Goal: Transaction & Acquisition: Purchase product/service

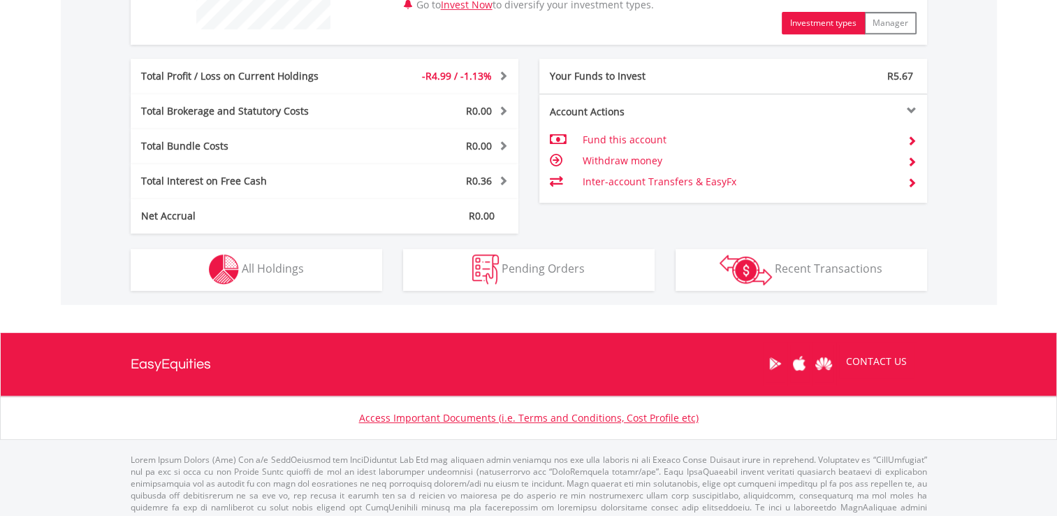
scroll to position [653, 0]
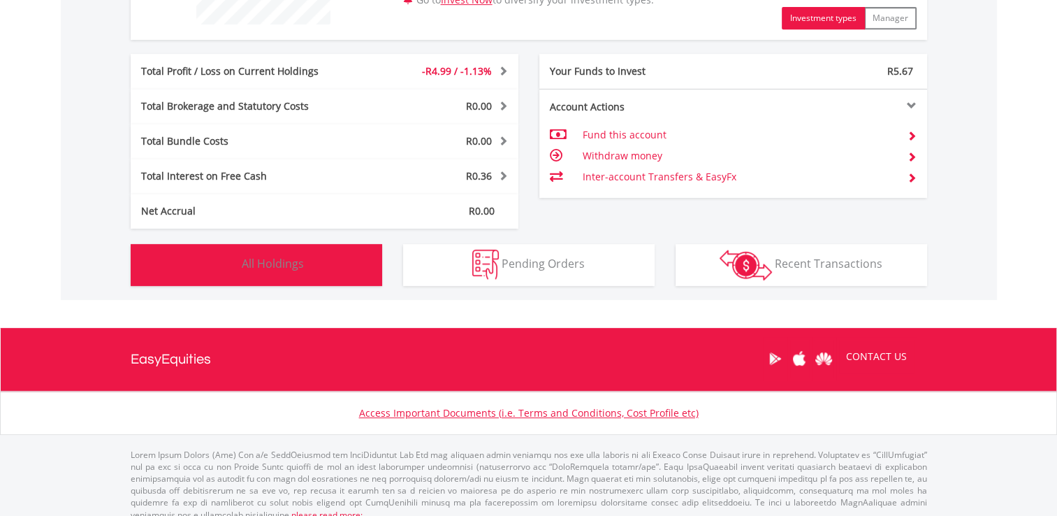
click at [246, 264] on span "All Holdings" at bounding box center [273, 263] width 62 height 15
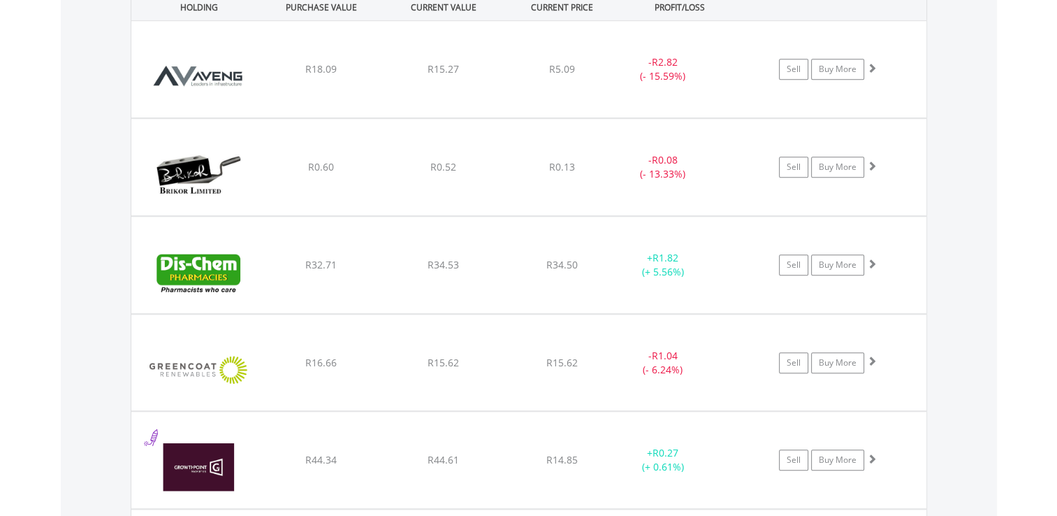
scroll to position [1028, 0]
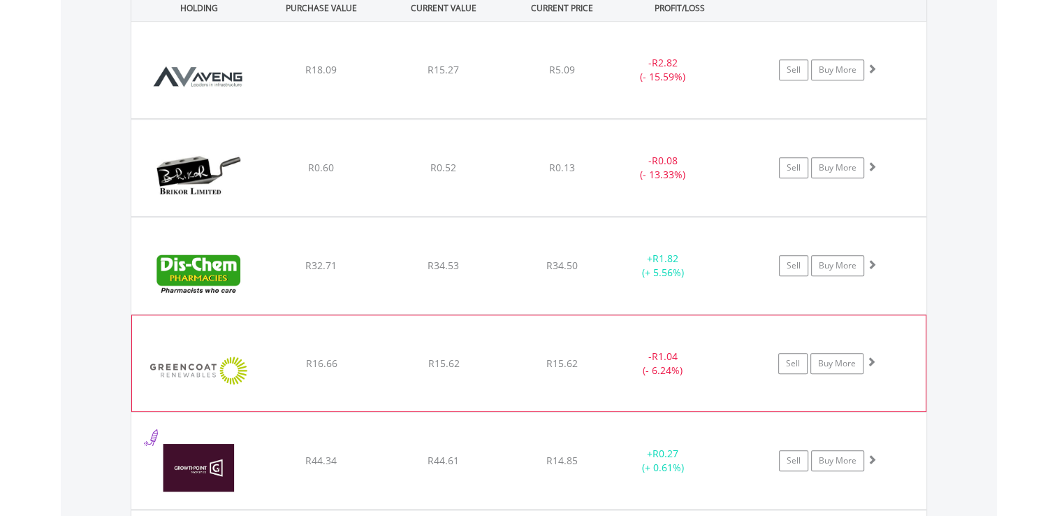
click at [871, 358] on span at bounding box center [871, 361] width 10 height 10
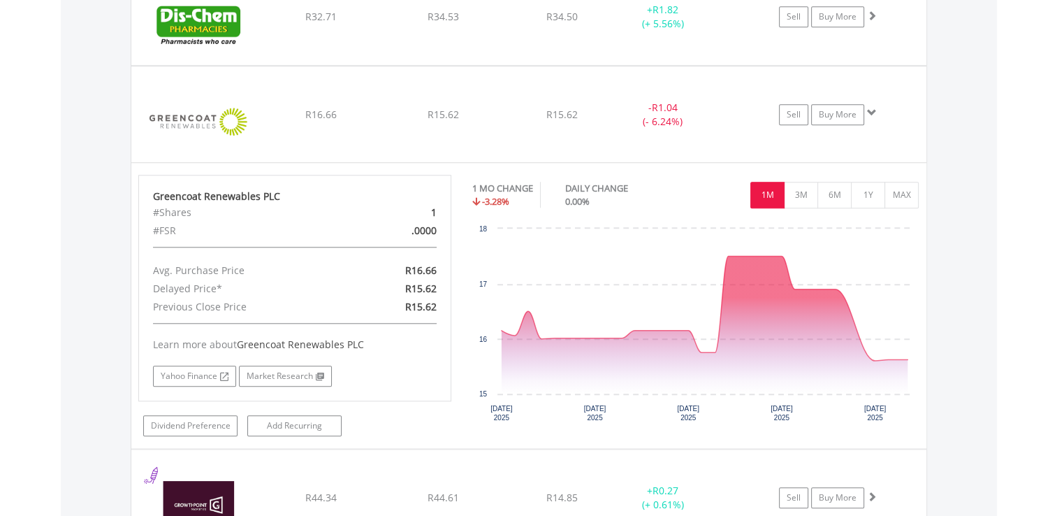
scroll to position [1274, 0]
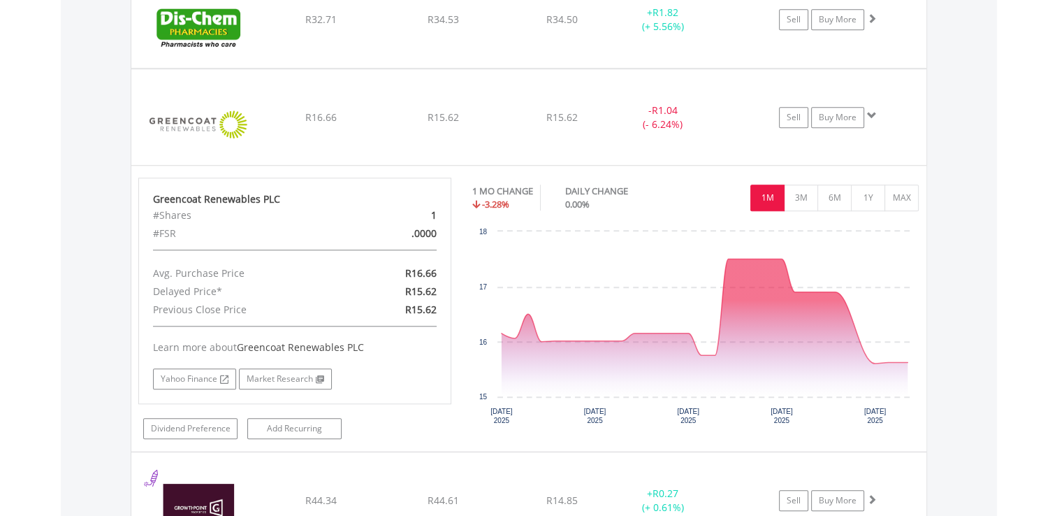
click at [952, 226] on div "Value View Share View DIY Shares HOLDING PURCHASE VALUE CURRENT VALUE CURRENT P…" at bounding box center [529, 426] width 936 height 1495
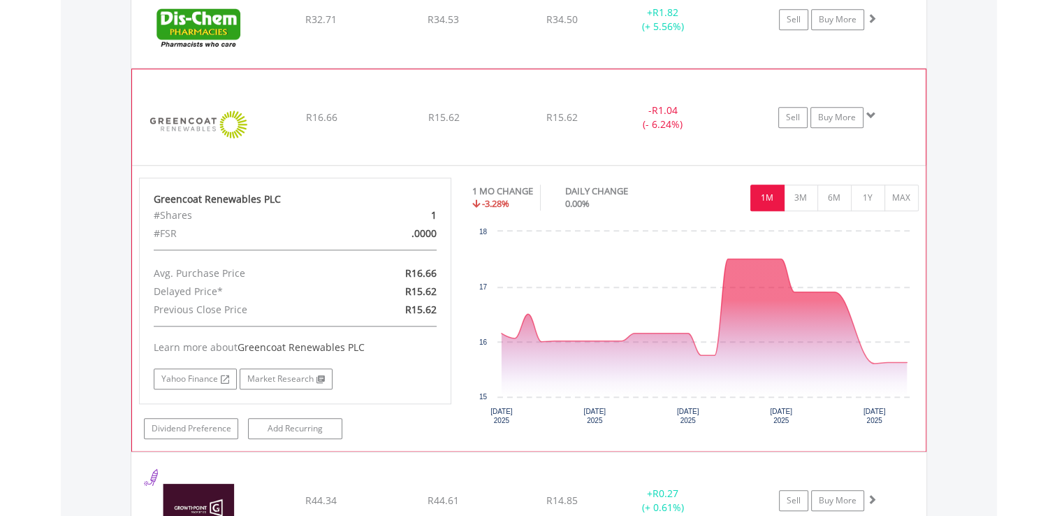
click at [868, 112] on span at bounding box center [871, 115] width 10 height 10
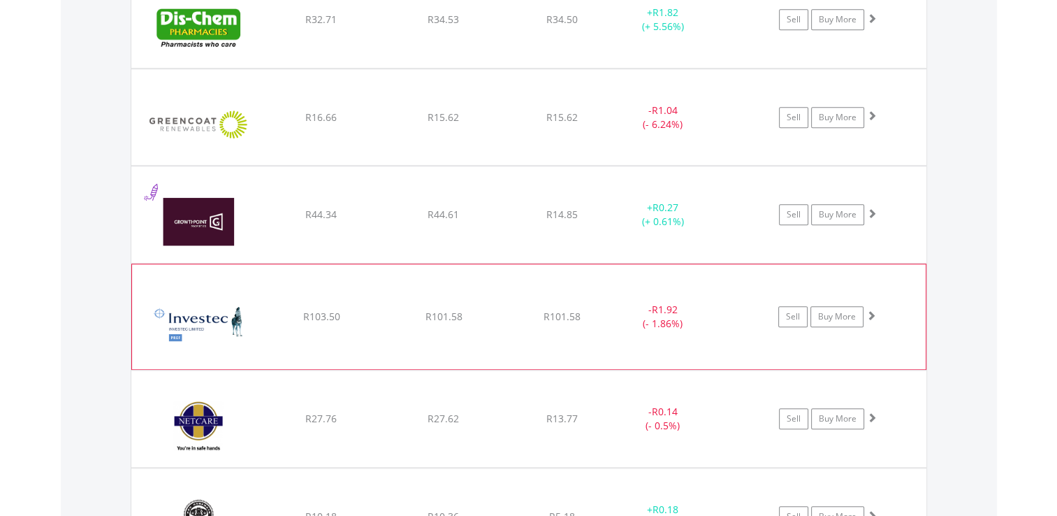
click at [872, 312] on span at bounding box center [871, 315] width 10 height 10
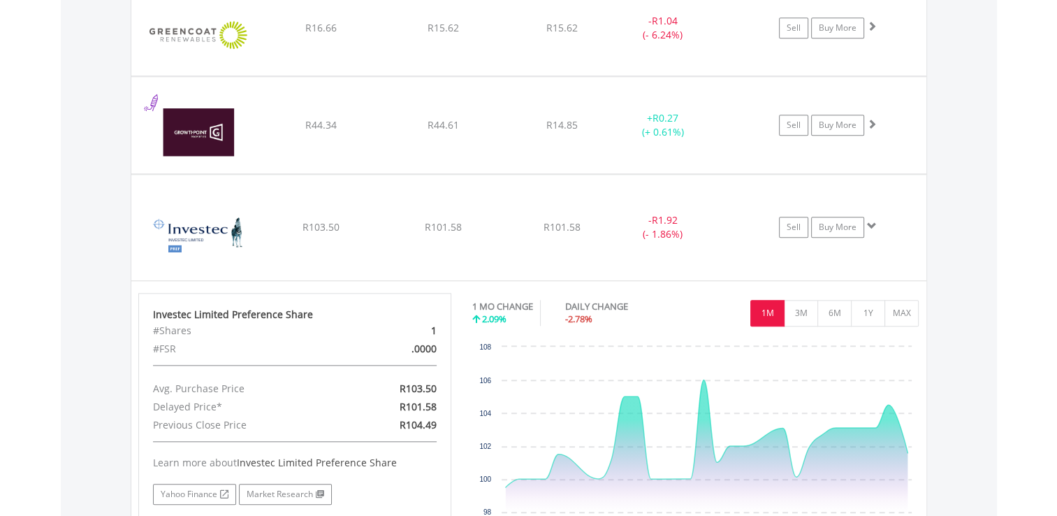
scroll to position [1358, 0]
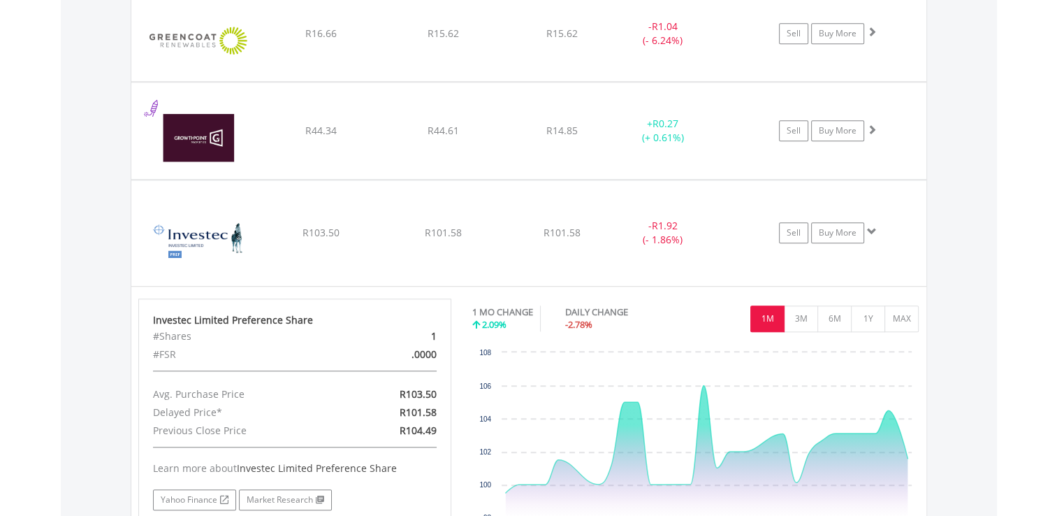
click at [969, 320] on div "Value View Share View DIY Shares HOLDING PURCHASE VALUE CURRENT VALUE CURRENT P…" at bounding box center [529, 342] width 936 height 1495
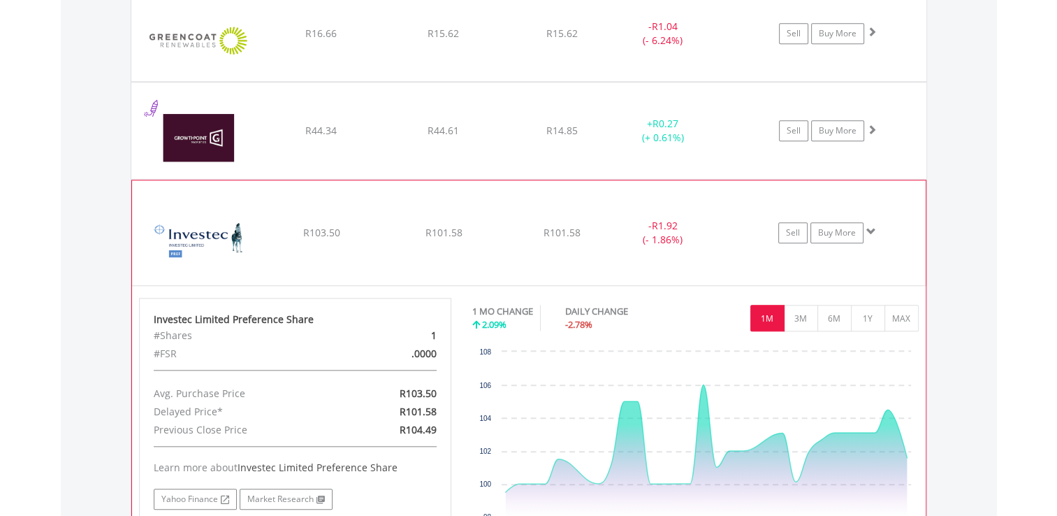
click at [869, 228] on span at bounding box center [871, 231] width 10 height 10
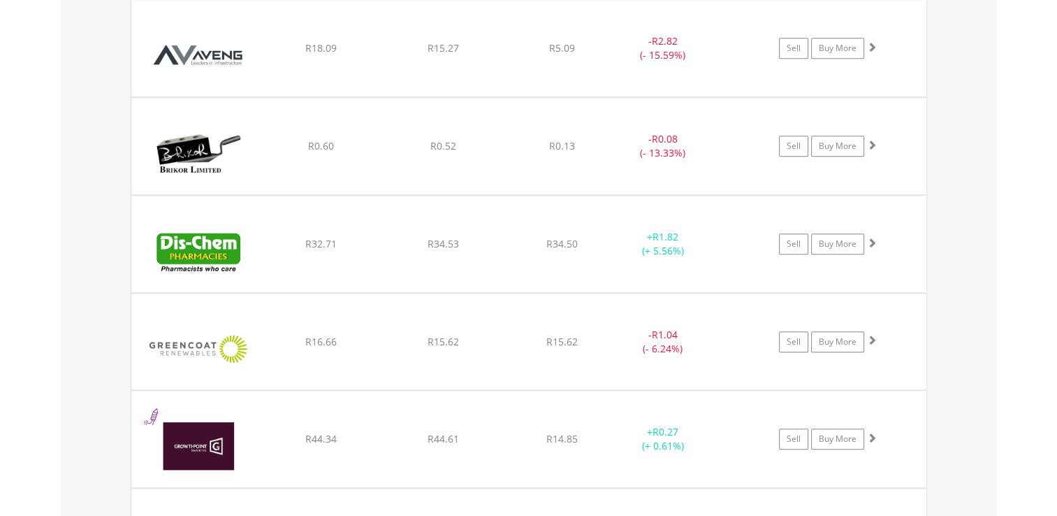
scroll to position [1049, 0]
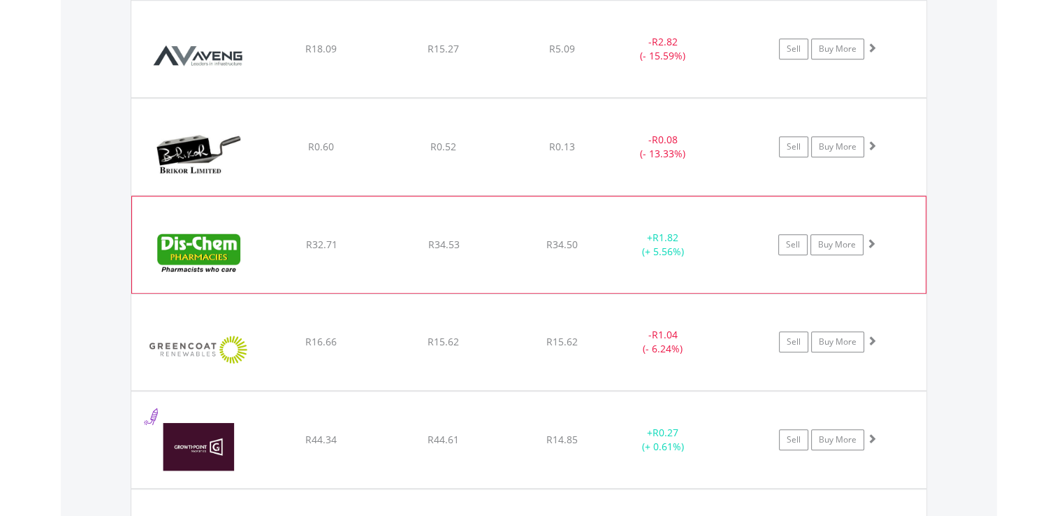
click at [872, 241] on span at bounding box center [871, 243] width 10 height 10
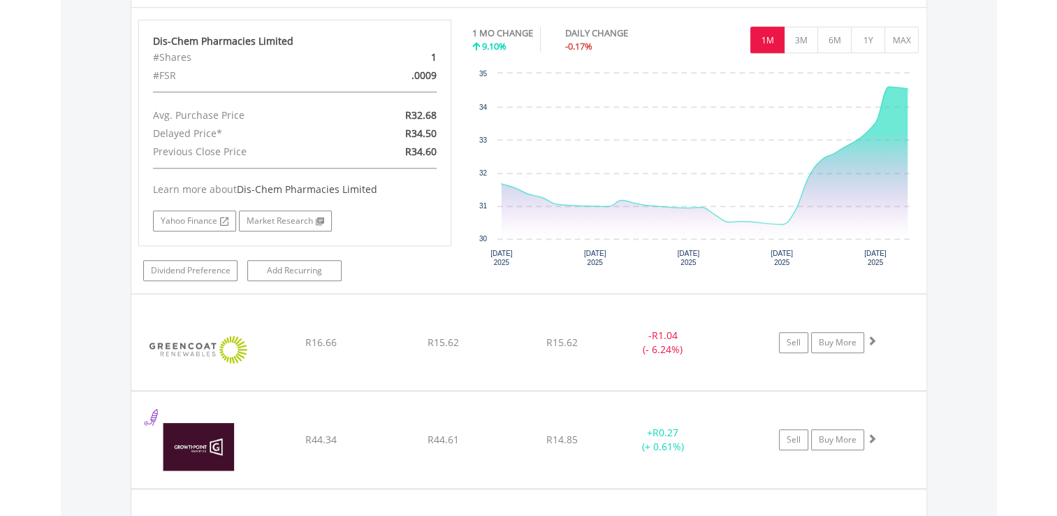
scroll to position [1334, 0]
click at [950, 173] on div "Value View Share View DIY Shares HOLDING PURCHASE VALUE CURRENT VALUE CURRENT P…" at bounding box center [529, 366] width 936 height 1495
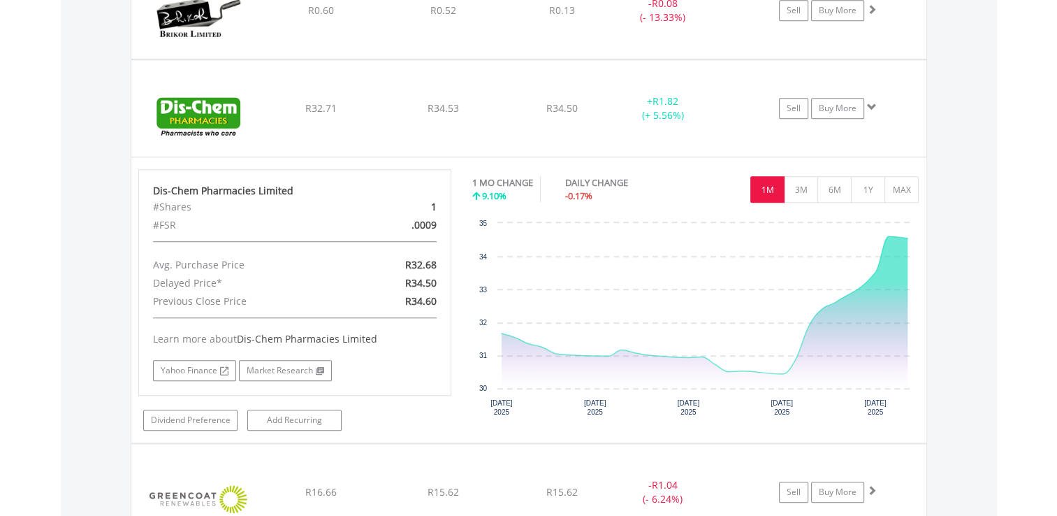
scroll to position [1156, 0]
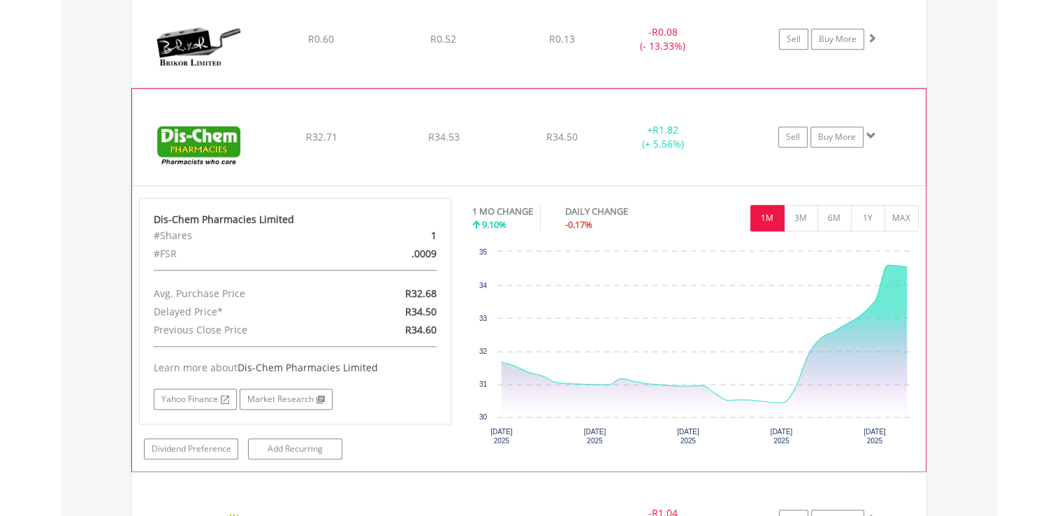
click at [871, 131] on span at bounding box center [871, 136] width 10 height 10
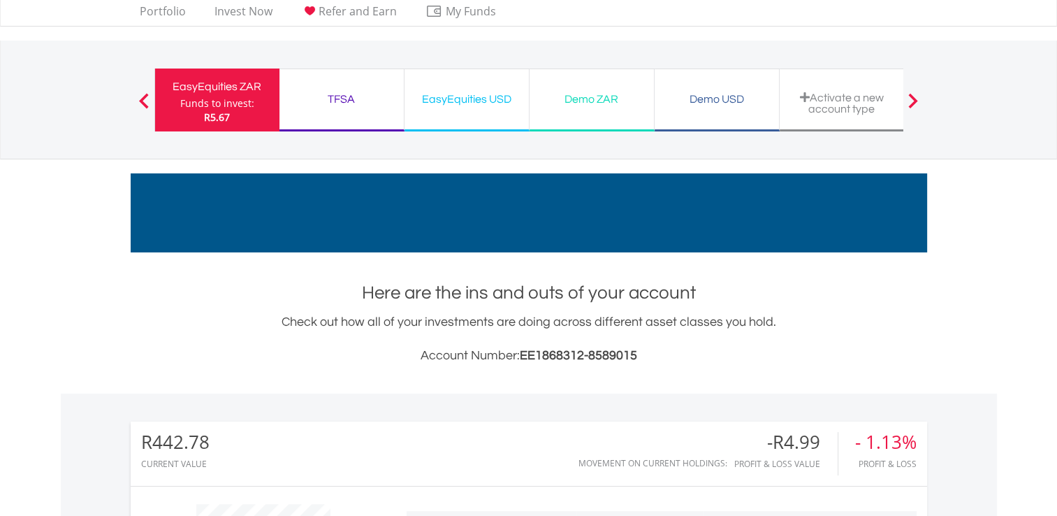
scroll to position [0, 0]
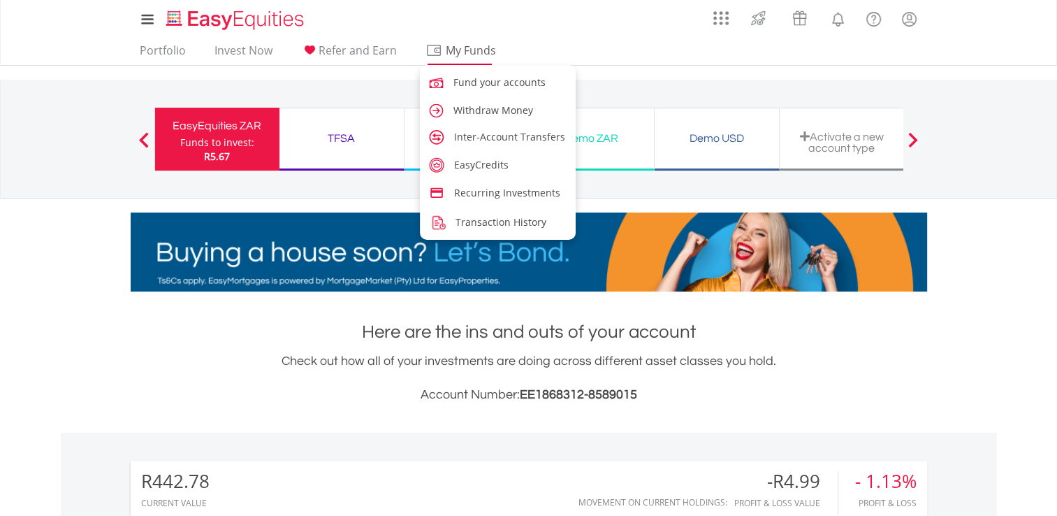
click at [466, 52] on span "My Funds" at bounding box center [472, 50] width 92 height 18
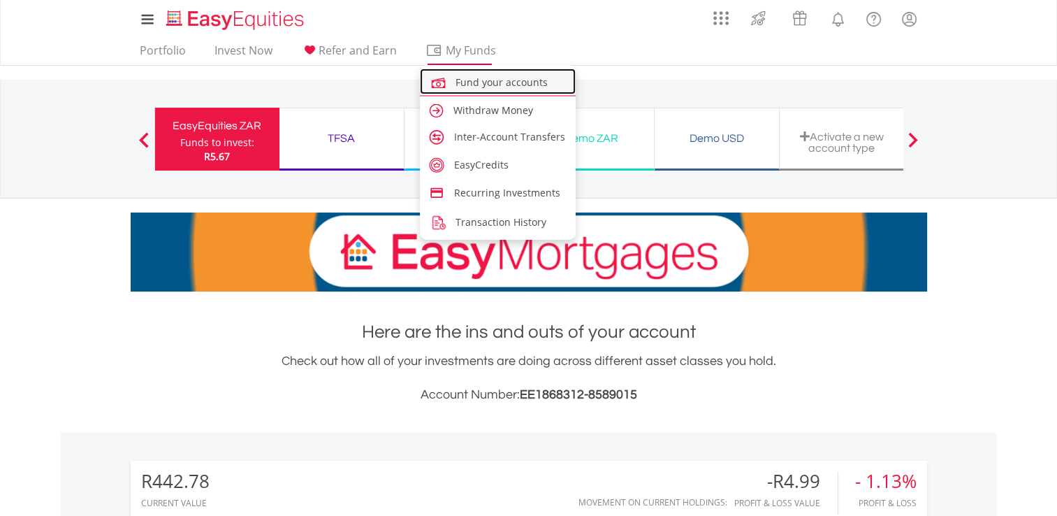
click at [476, 82] on span "Fund your accounts" at bounding box center [502, 81] width 92 height 13
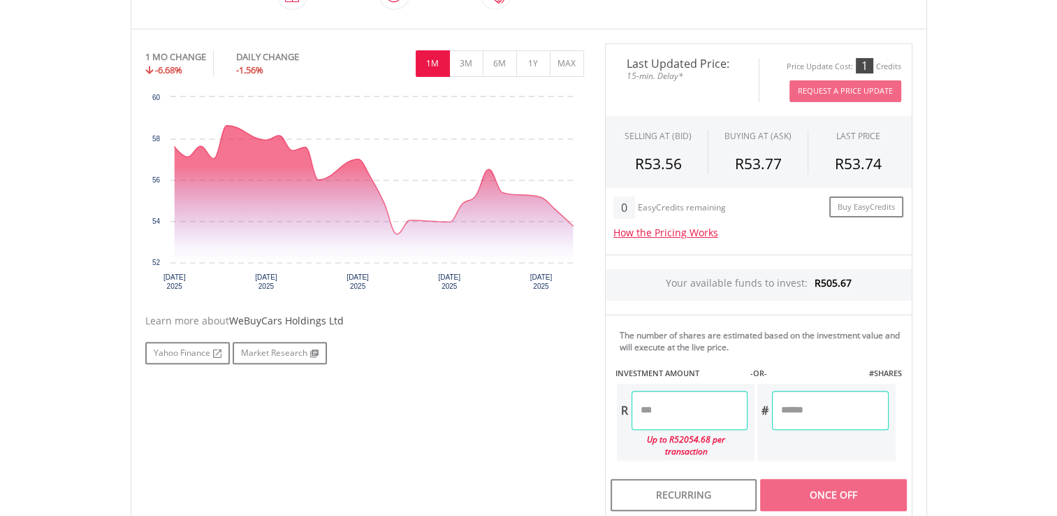
scroll to position [408, 0]
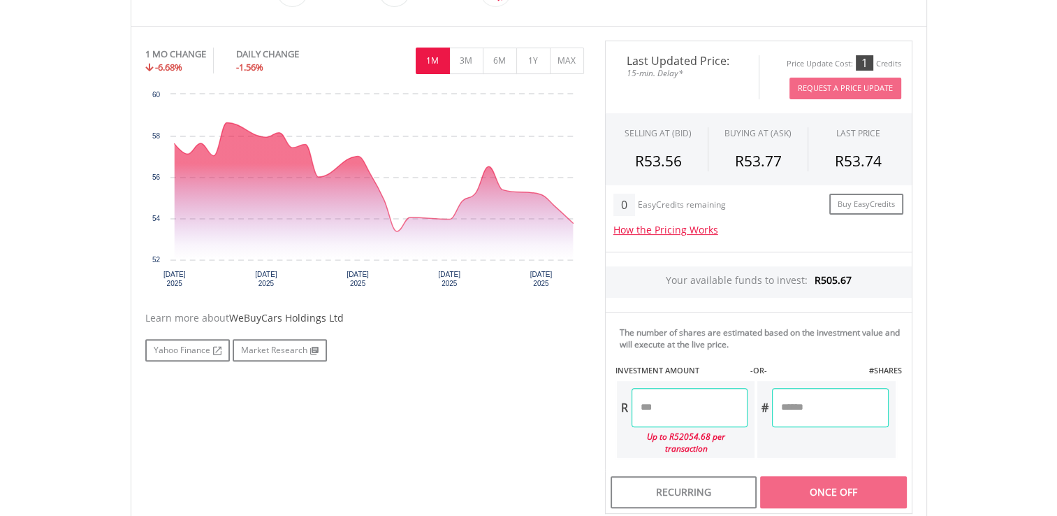
click at [819, 412] on input "number" at bounding box center [830, 407] width 116 height 39
click at [824, 407] on input "number" at bounding box center [830, 407] width 116 height 39
type input "*"
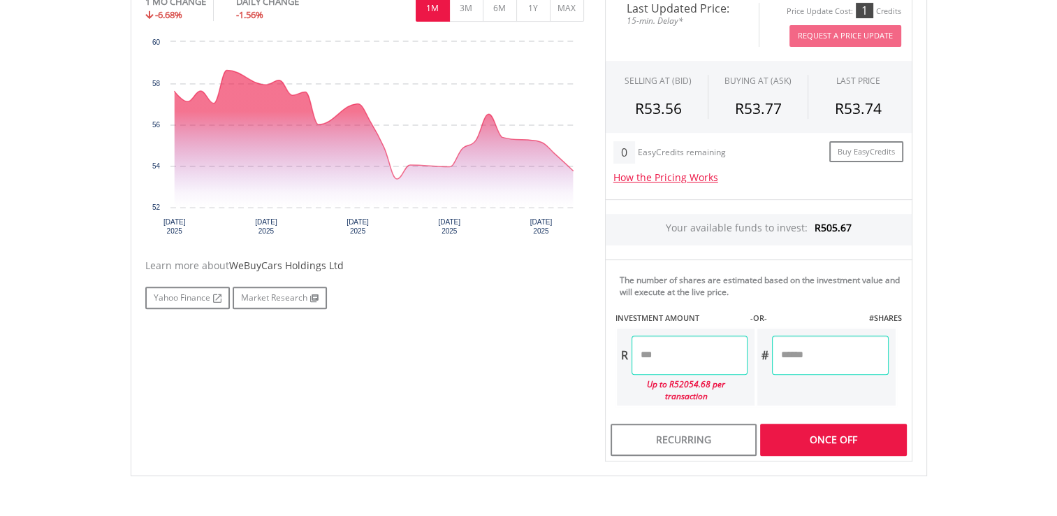
type input "*****"
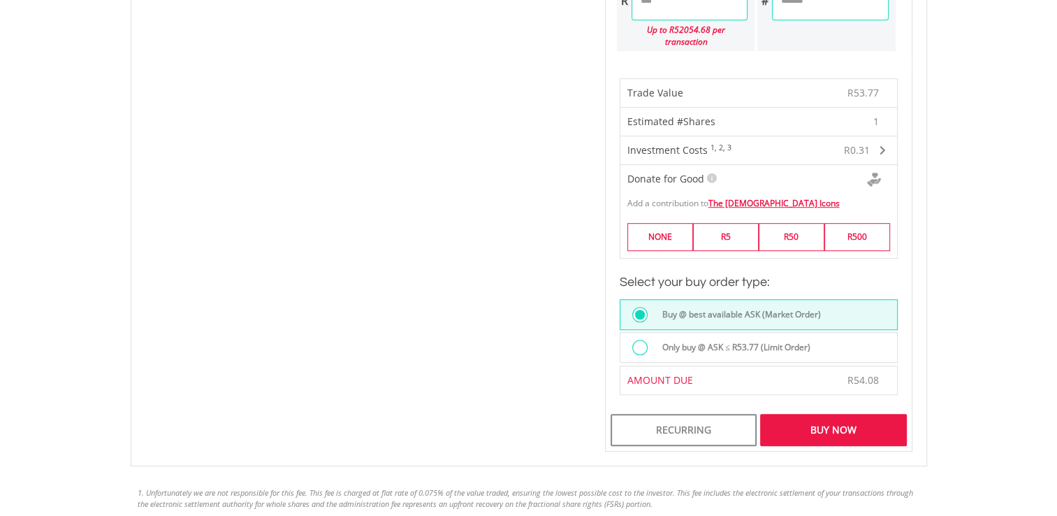
scroll to position [813, 0]
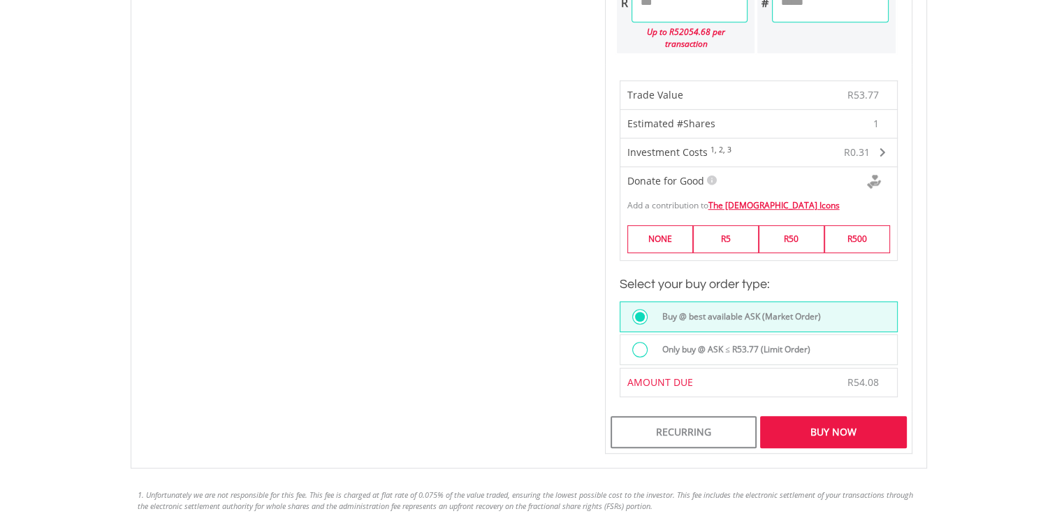
click at [836, 416] on div "Buy Now" at bounding box center [833, 432] width 146 height 32
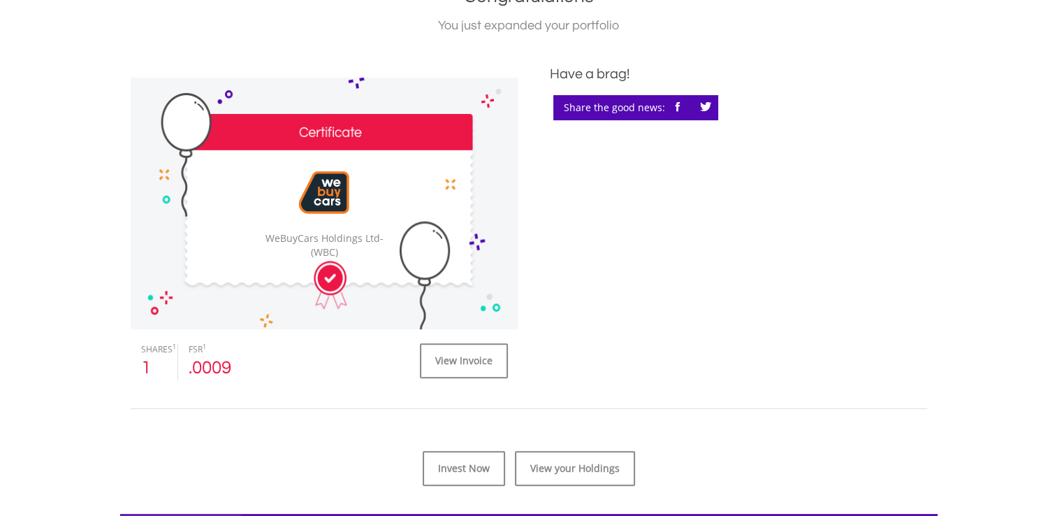
scroll to position [351, 0]
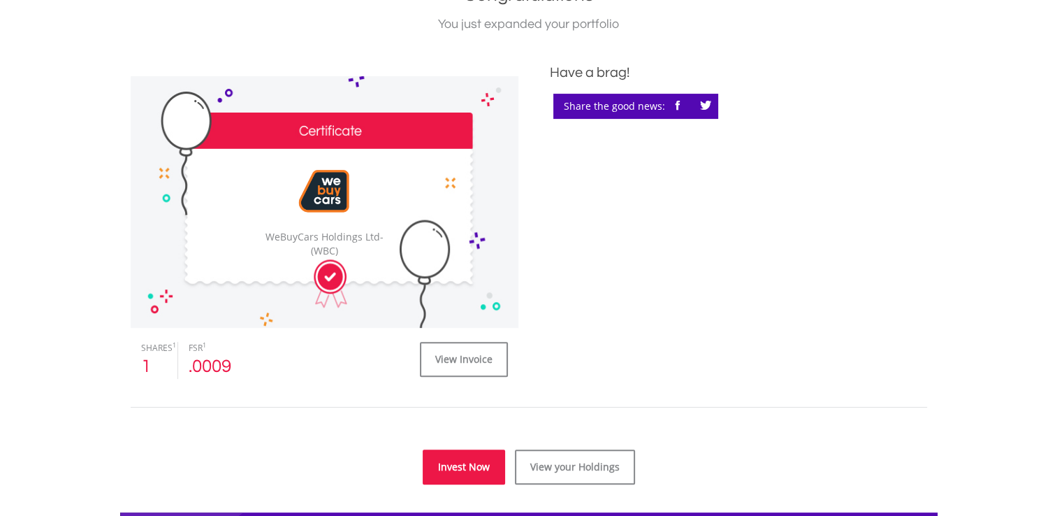
click at [466, 466] on link "Invest Now" at bounding box center [464, 466] width 82 height 35
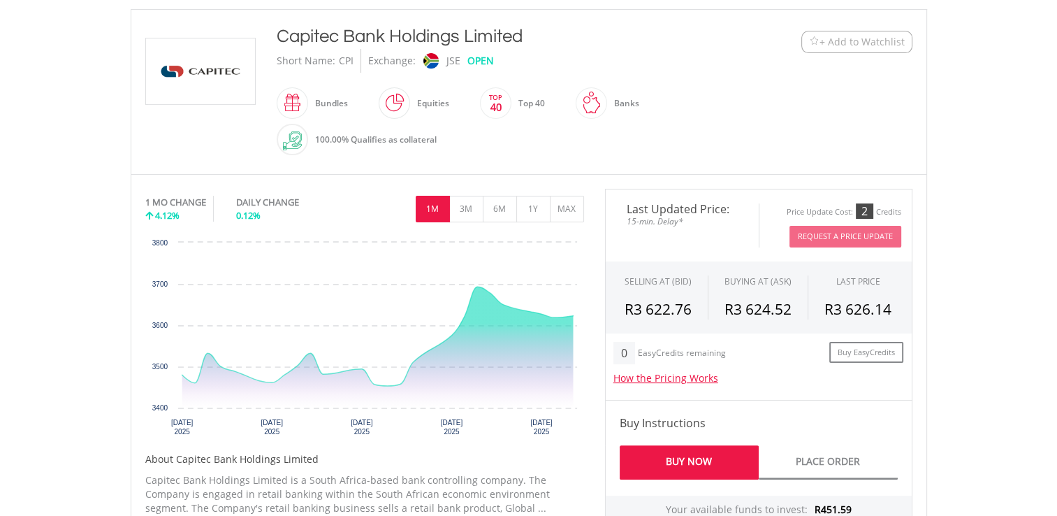
scroll to position [296, 0]
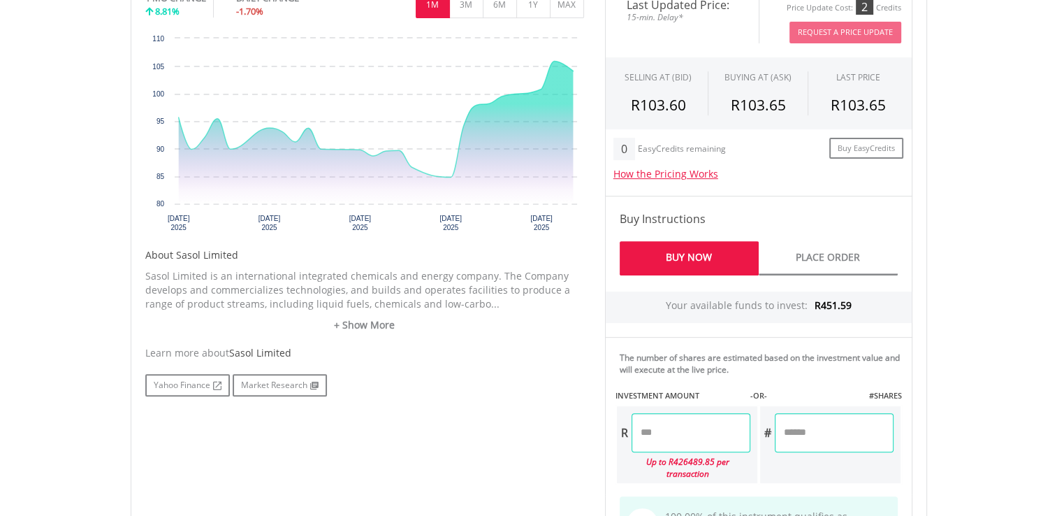
scroll to position [502, 0]
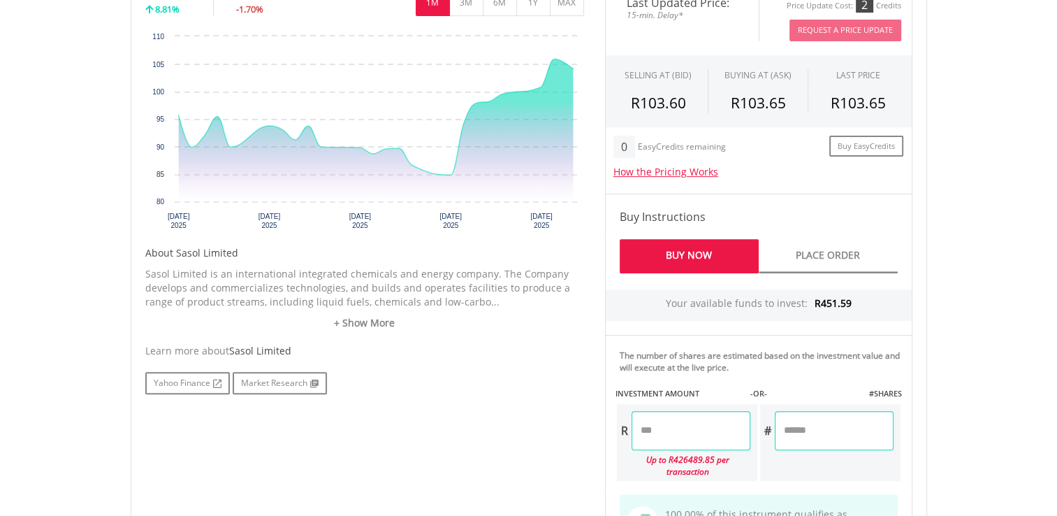
click at [797, 427] on input "number" at bounding box center [834, 430] width 119 height 39
type input "*"
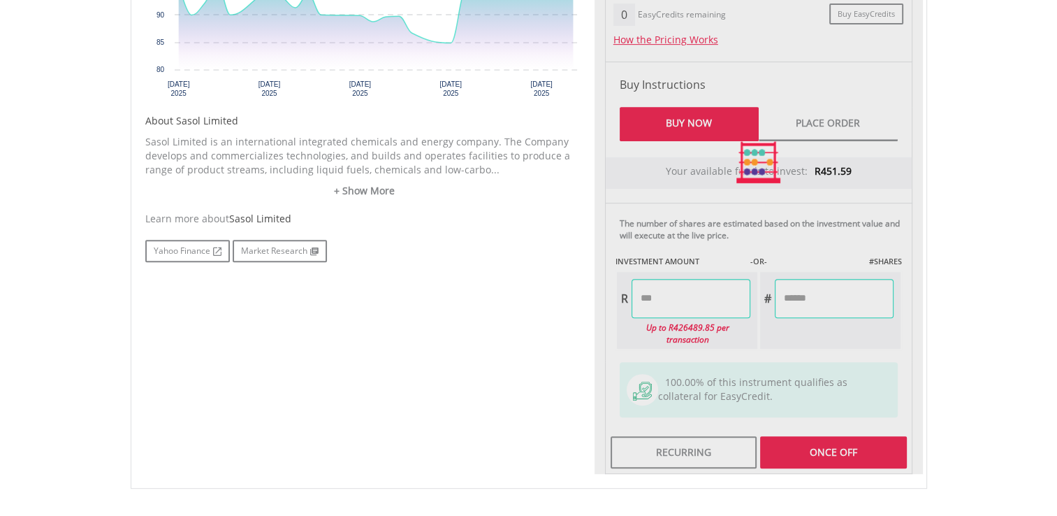
type input "******"
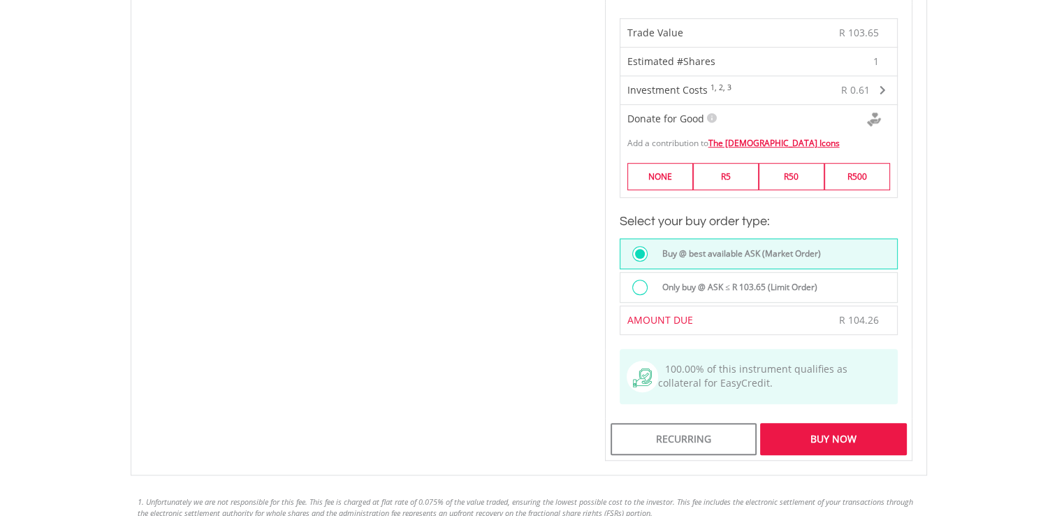
scroll to position [995, 0]
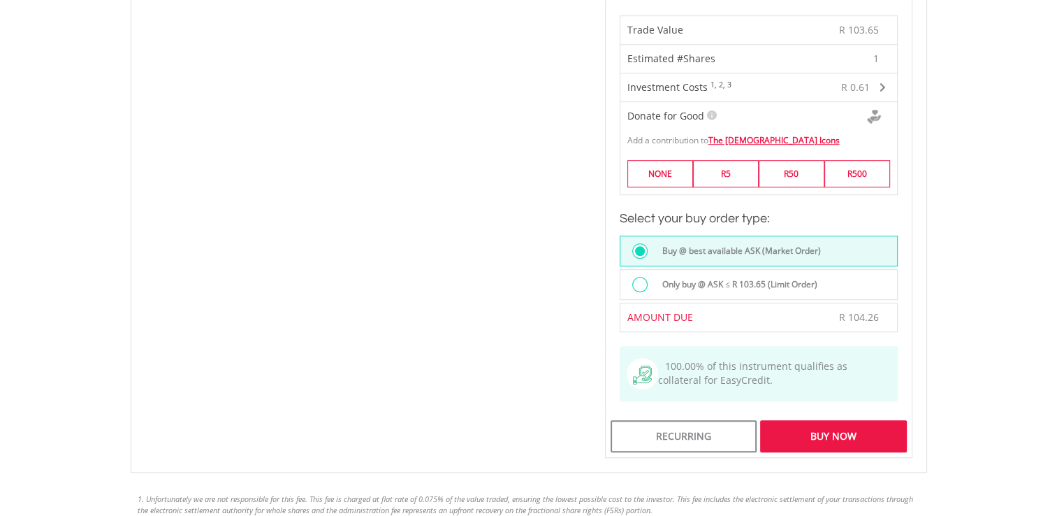
click at [821, 421] on div "Buy Now" at bounding box center [833, 436] width 146 height 32
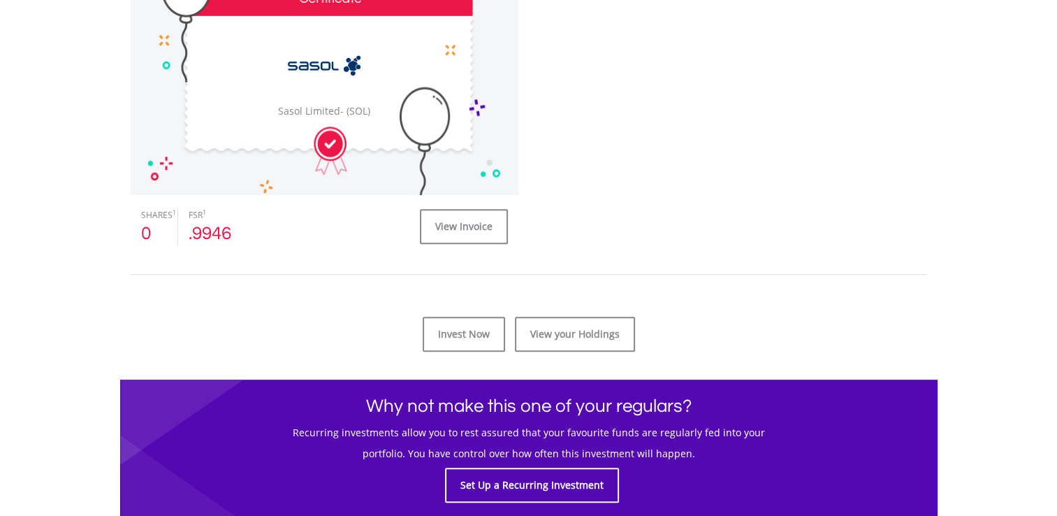
scroll to position [485, 0]
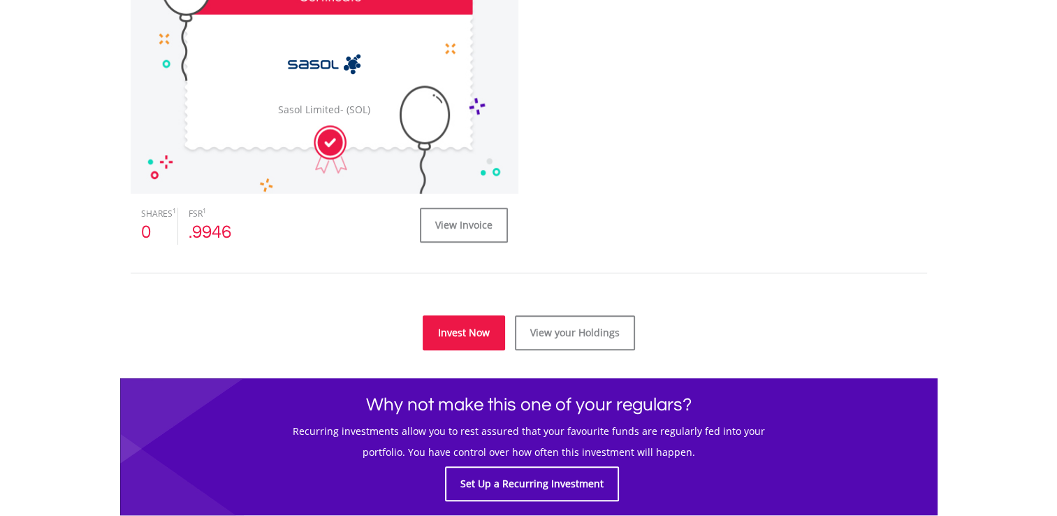
click at [456, 330] on link "Invest Now" at bounding box center [464, 332] width 82 height 35
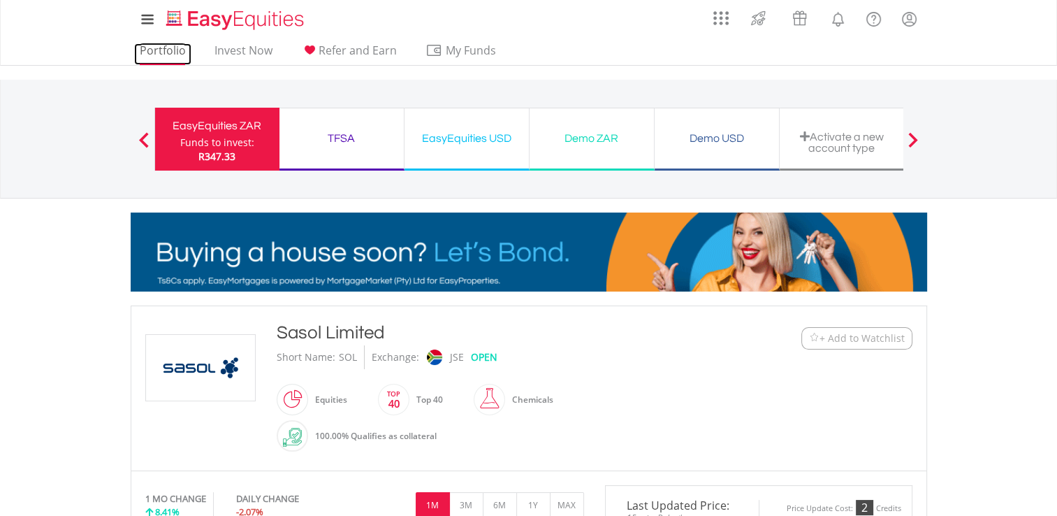
click at [167, 52] on link "Portfolio" at bounding box center [162, 54] width 57 height 22
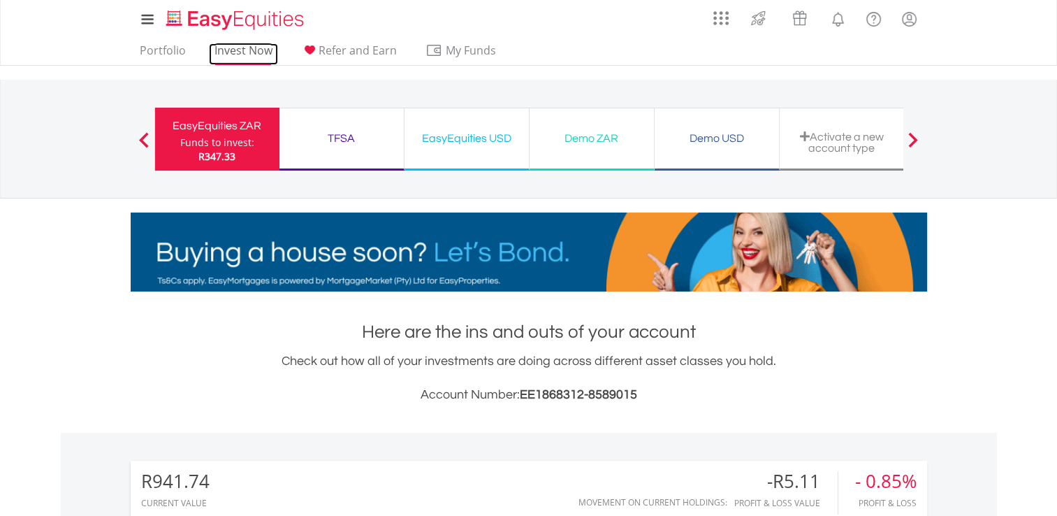
click at [234, 49] on link "Invest Now" at bounding box center [243, 54] width 69 height 22
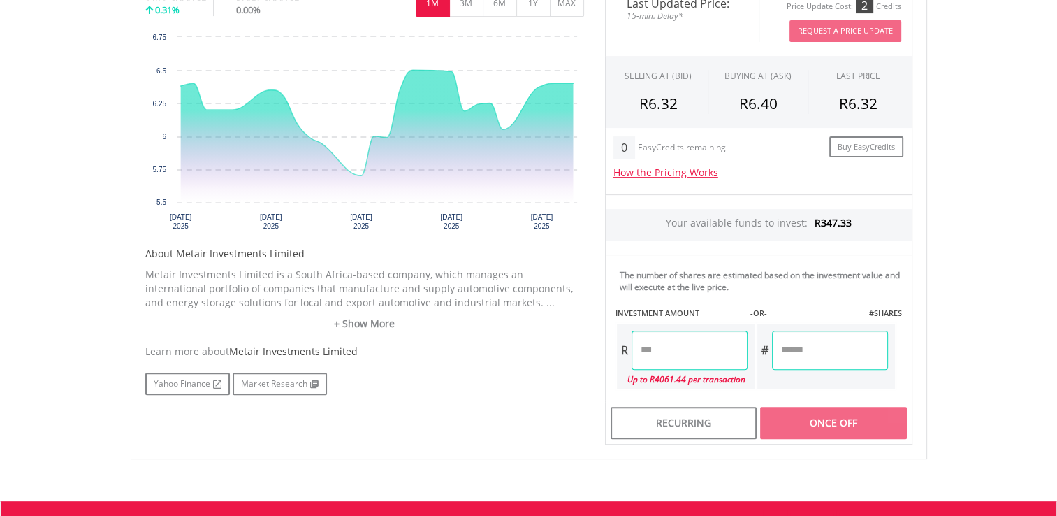
scroll to position [466, 0]
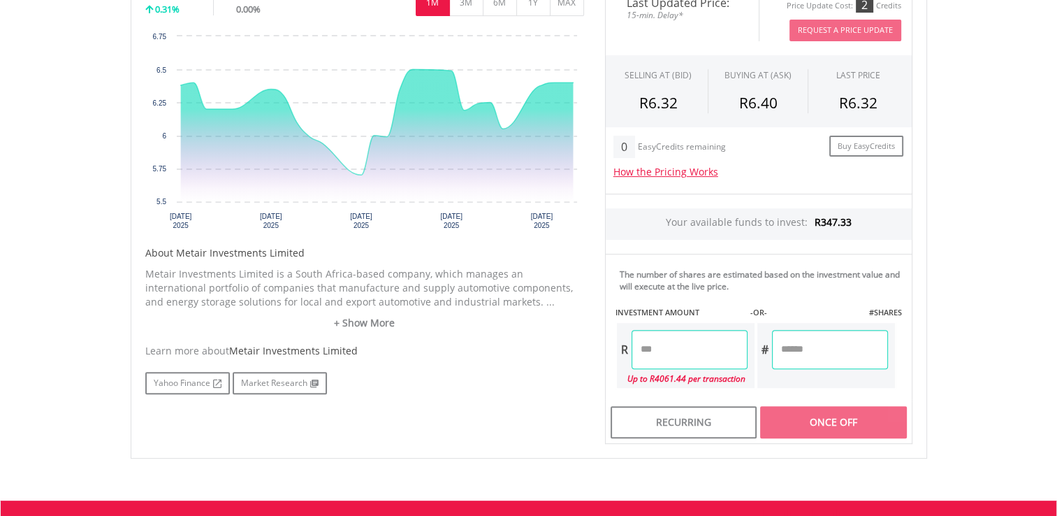
click at [817, 345] on input "number" at bounding box center [830, 349] width 116 height 39
type input "*"
type input "*****"
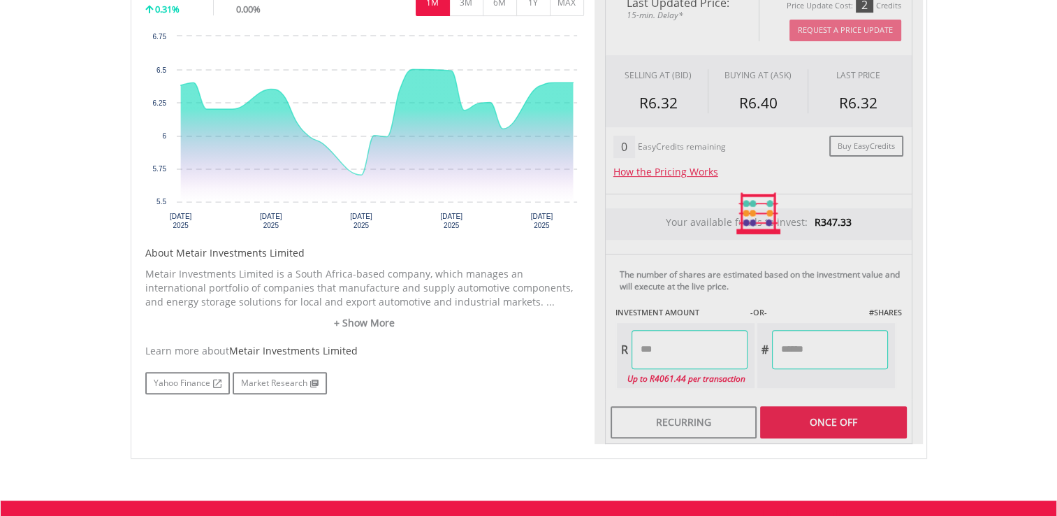
click at [848, 451] on div "No chart available. 1 MO CHANGE 0.31% DAILY CHANGE 0.00% 1M 3M 6M 1Y MAX" at bounding box center [529, 213] width 797 height 490
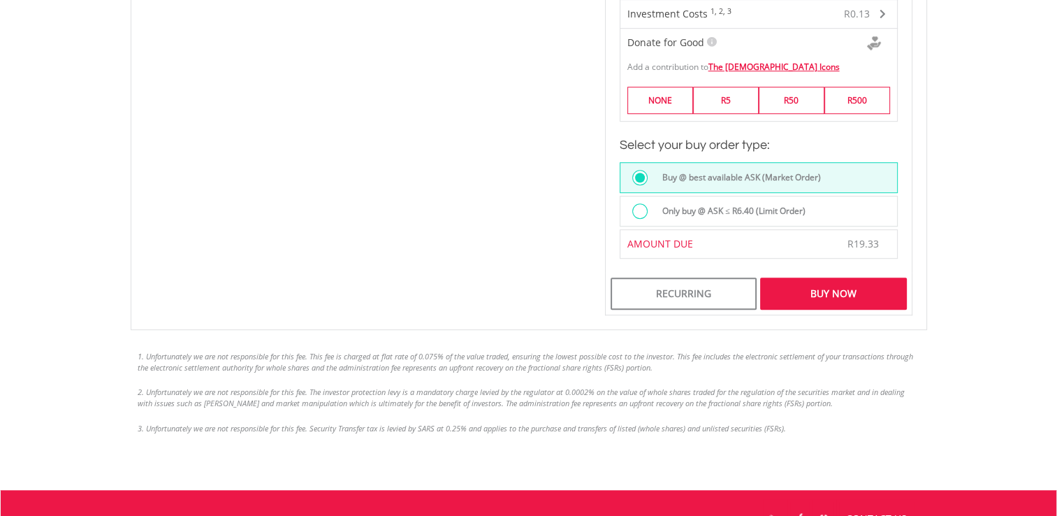
scroll to position [939, 0]
click at [819, 289] on div "Buy Now" at bounding box center [833, 293] width 146 height 32
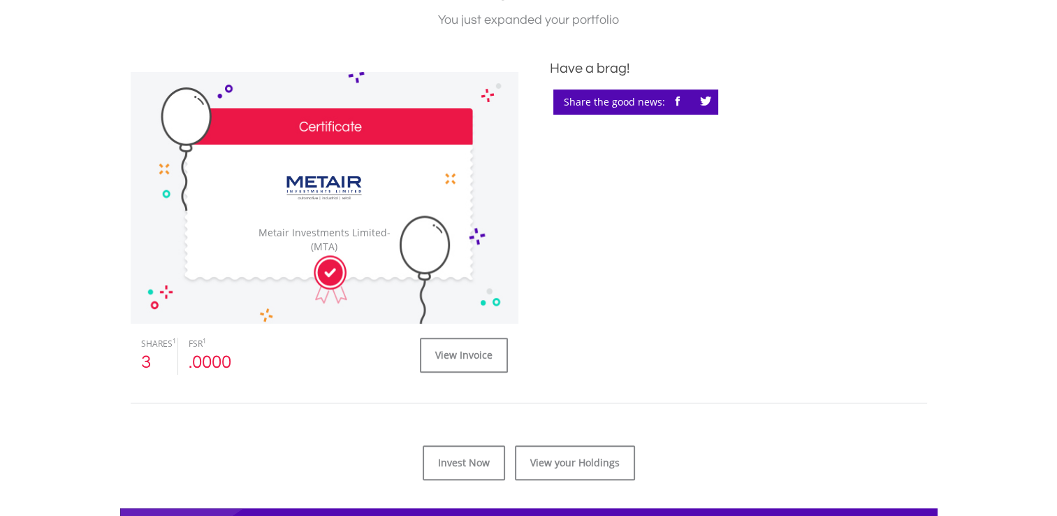
scroll to position [356, 0]
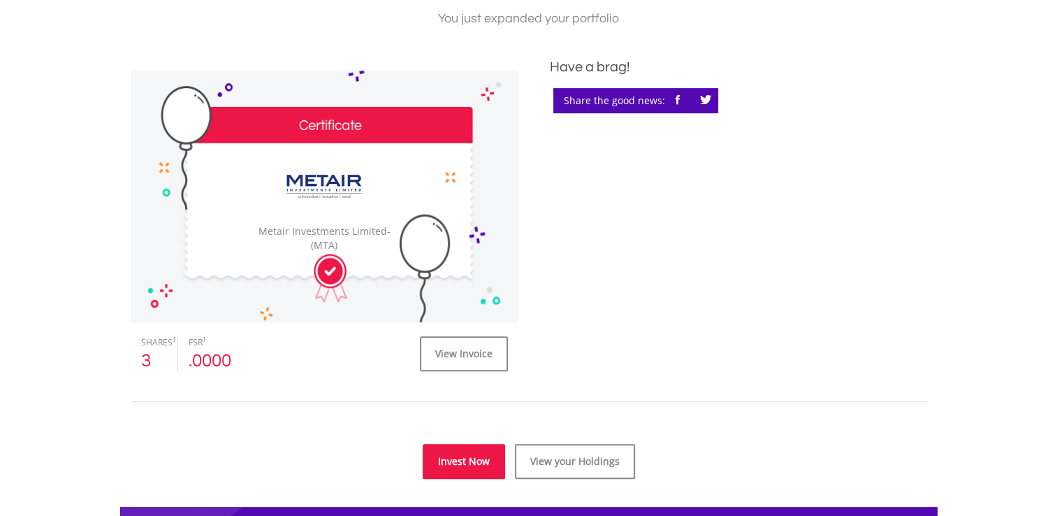
click at [460, 460] on link "Invest Now" at bounding box center [464, 461] width 82 height 35
